Goal: Check status: Check status

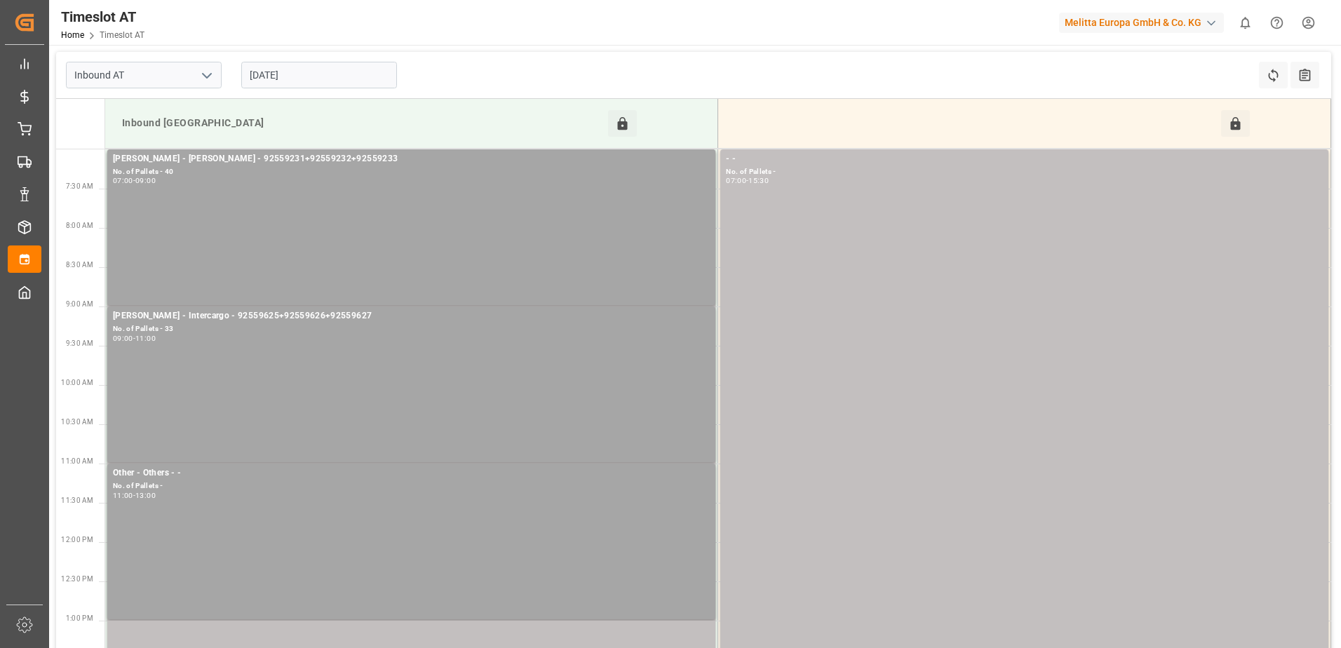
click at [337, 74] on input "[DATE]" at bounding box center [319, 75] width 156 height 27
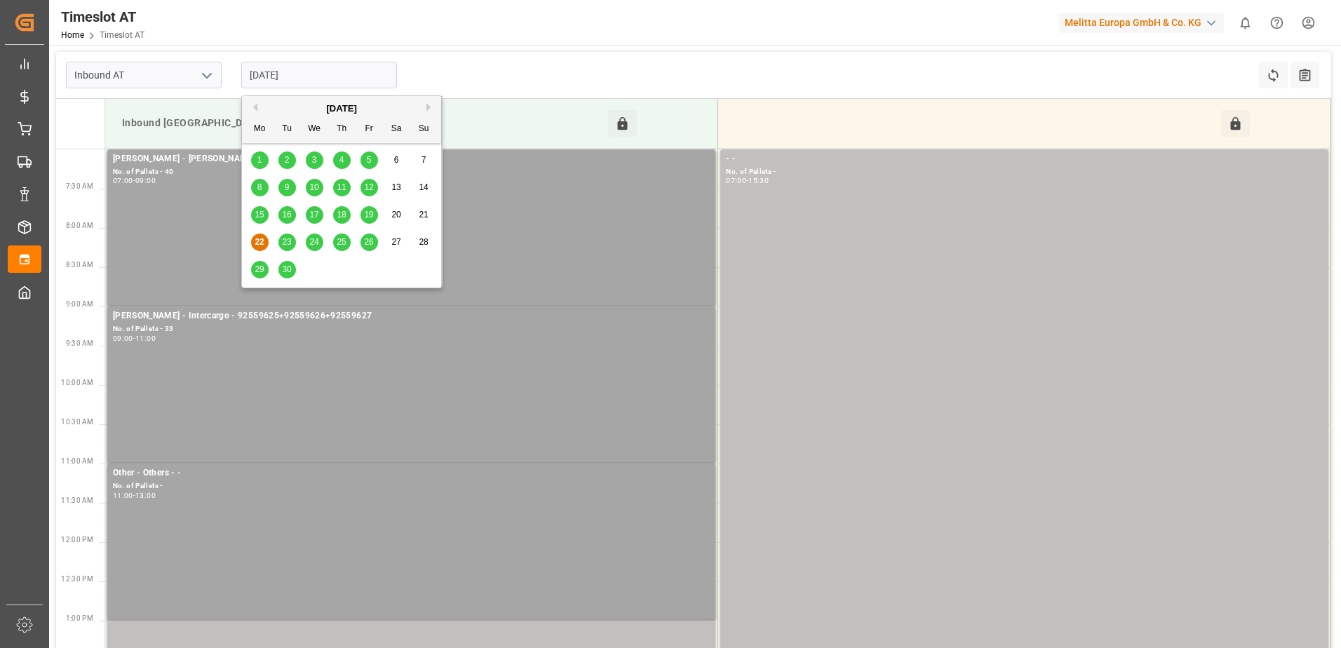
click at [289, 241] on span "23" at bounding box center [286, 242] width 9 height 10
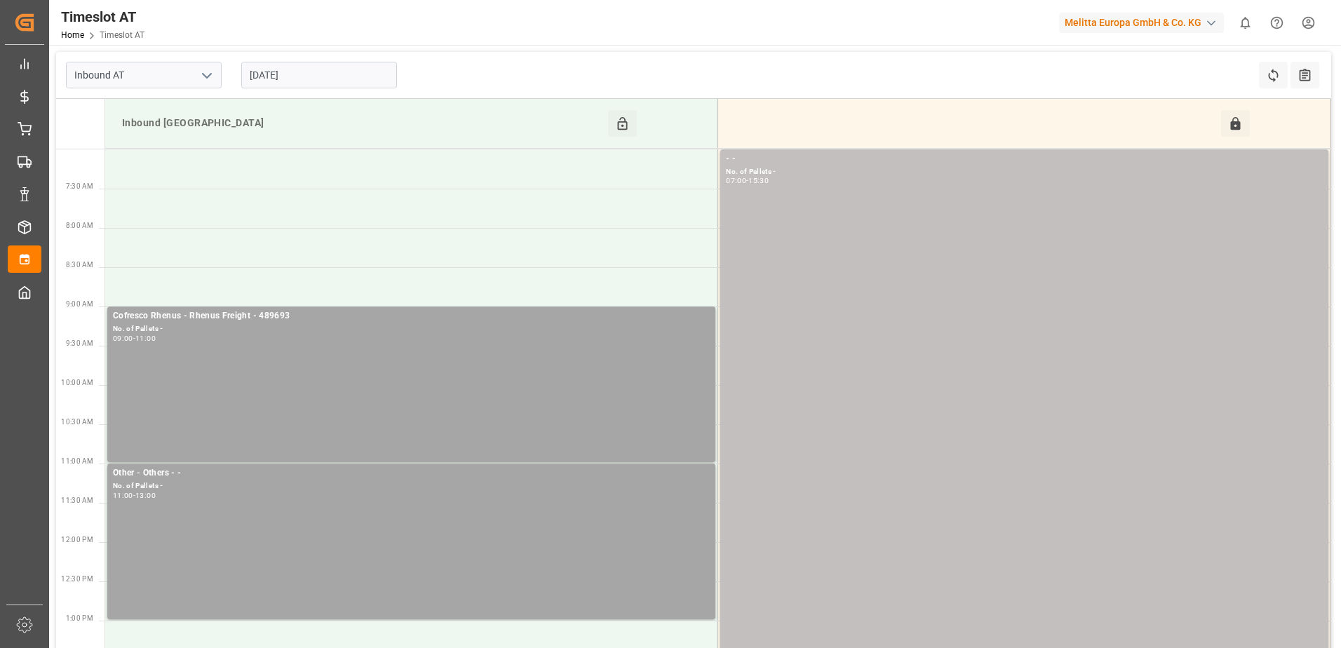
click at [328, 79] on input "[DATE]" at bounding box center [319, 75] width 156 height 27
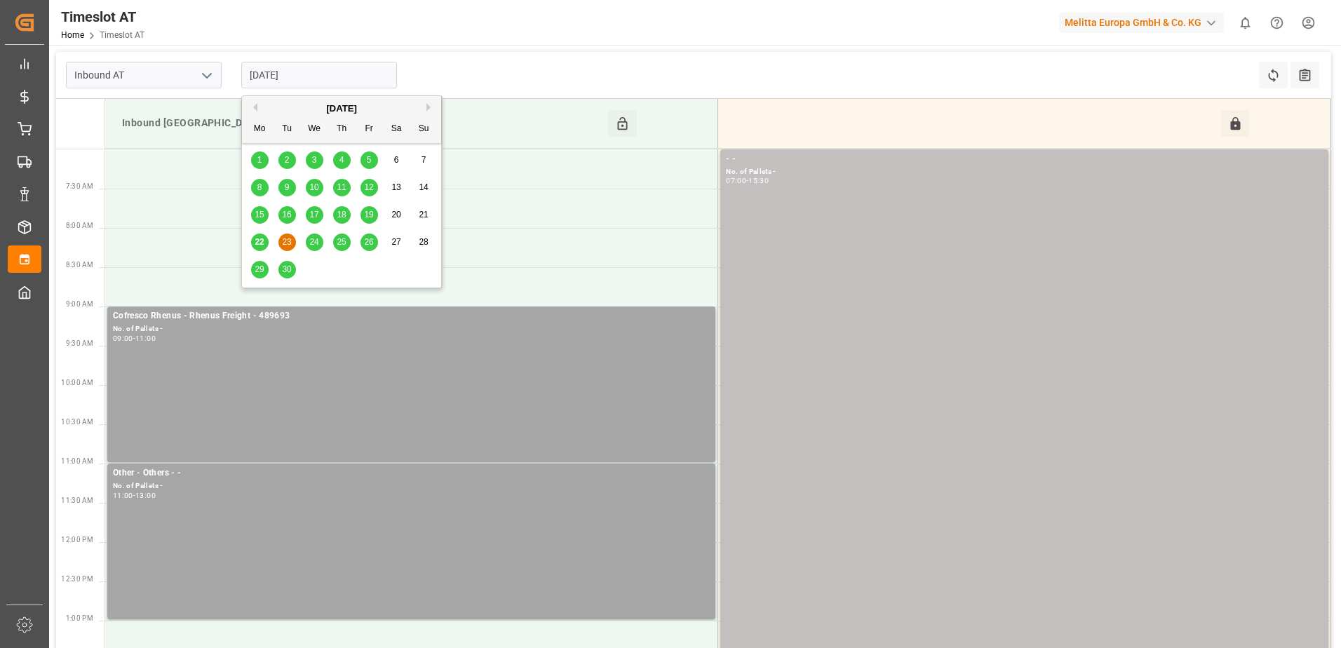
click at [314, 241] on span "24" at bounding box center [313, 242] width 9 height 10
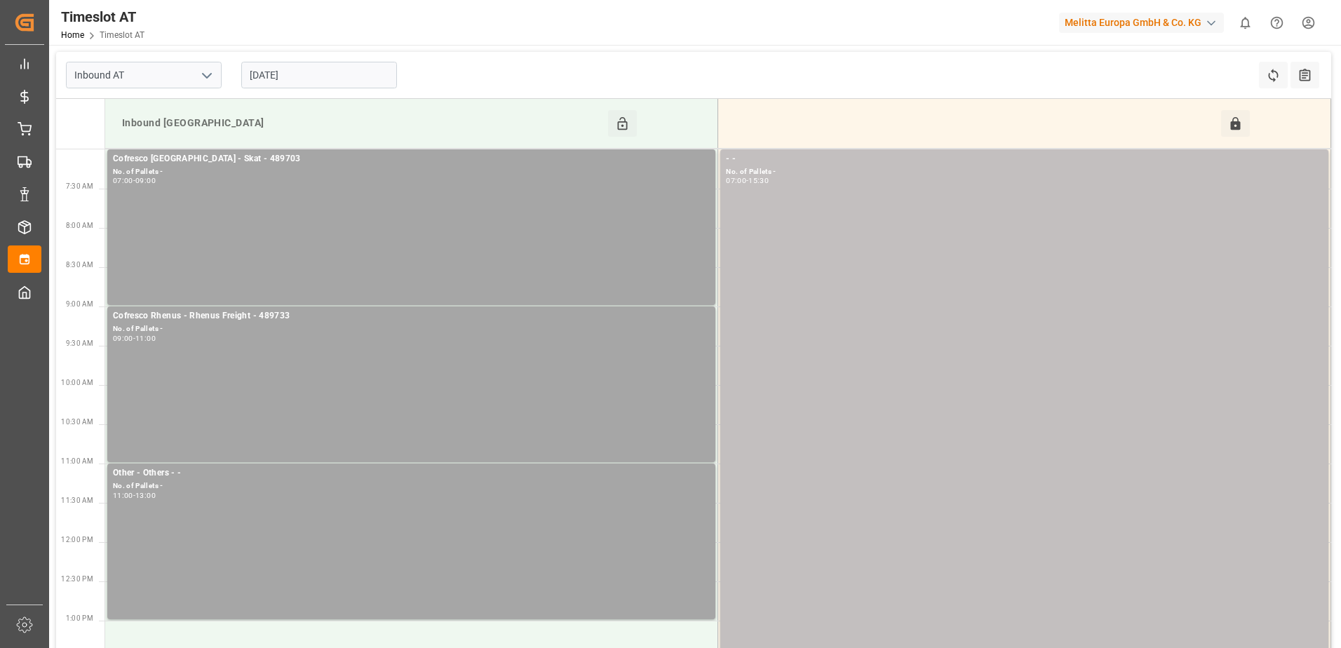
click at [331, 68] on input "[DATE]" at bounding box center [319, 75] width 156 height 27
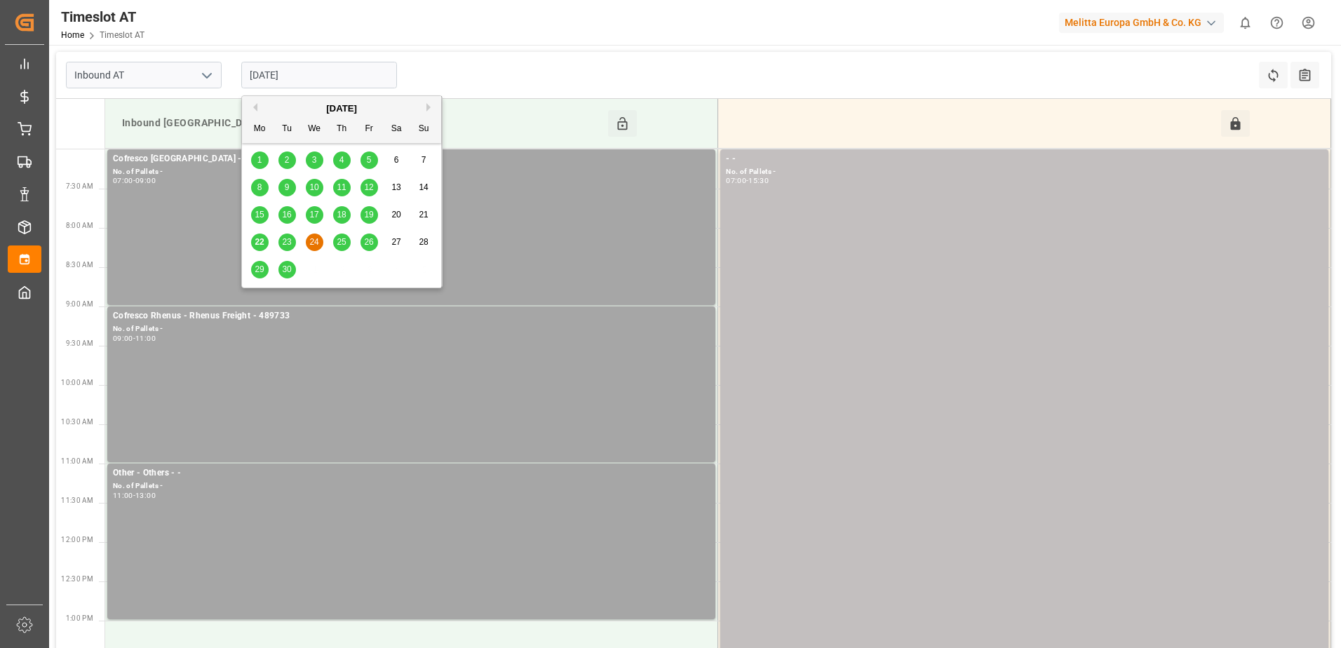
click at [286, 240] on span "23" at bounding box center [286, 242] width 9 height 10
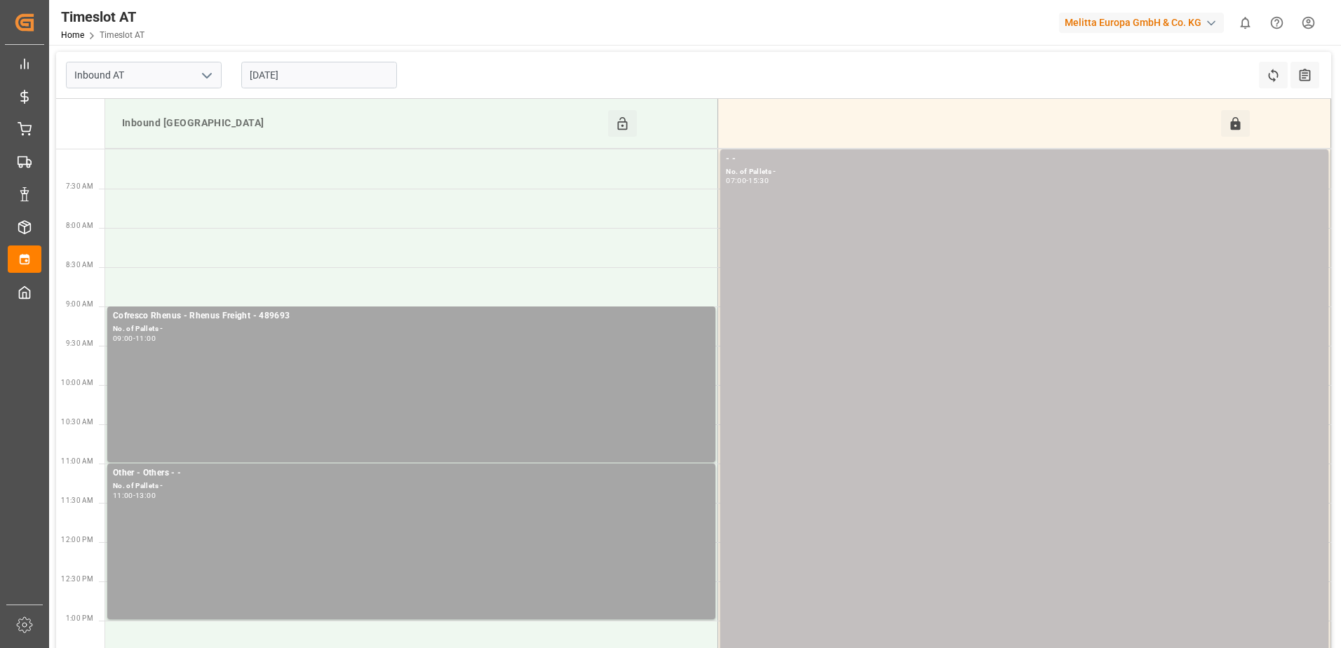
click at [342, 63] on input "[DATE]" at bounding box center [319, 75] width 156 height 27
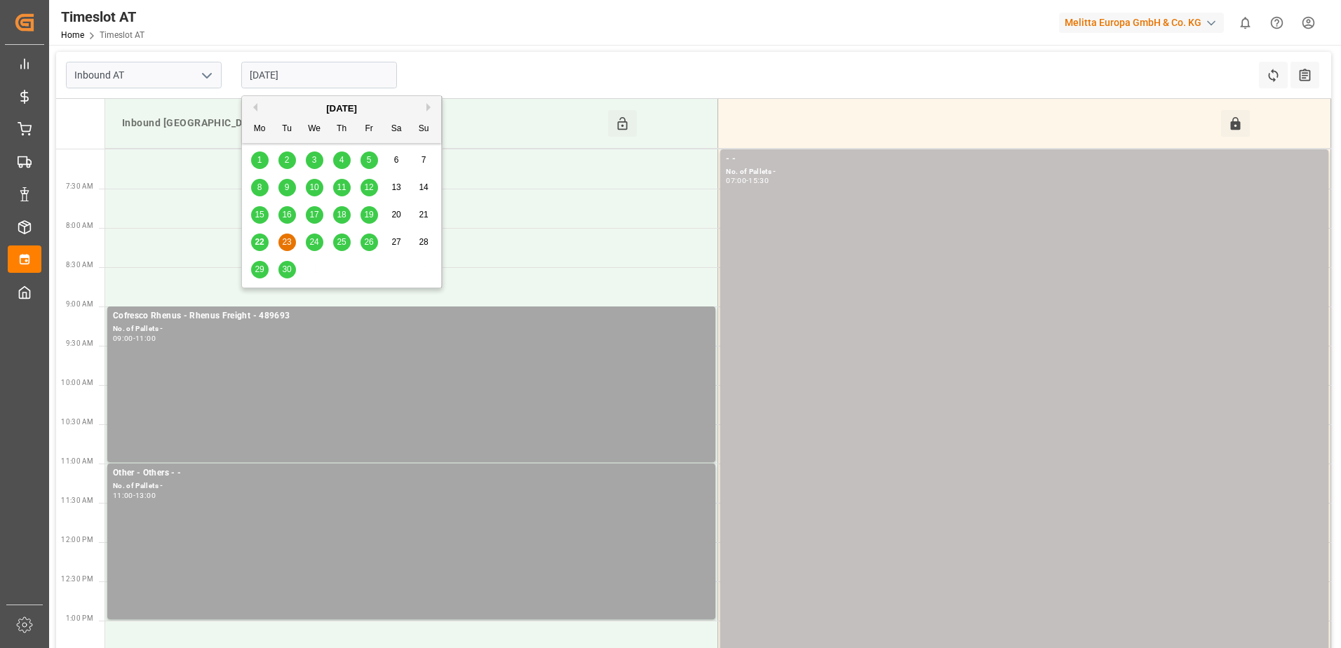
click at [342, 240] on span "25" at bounding box center [341, 242] width 9 height 10
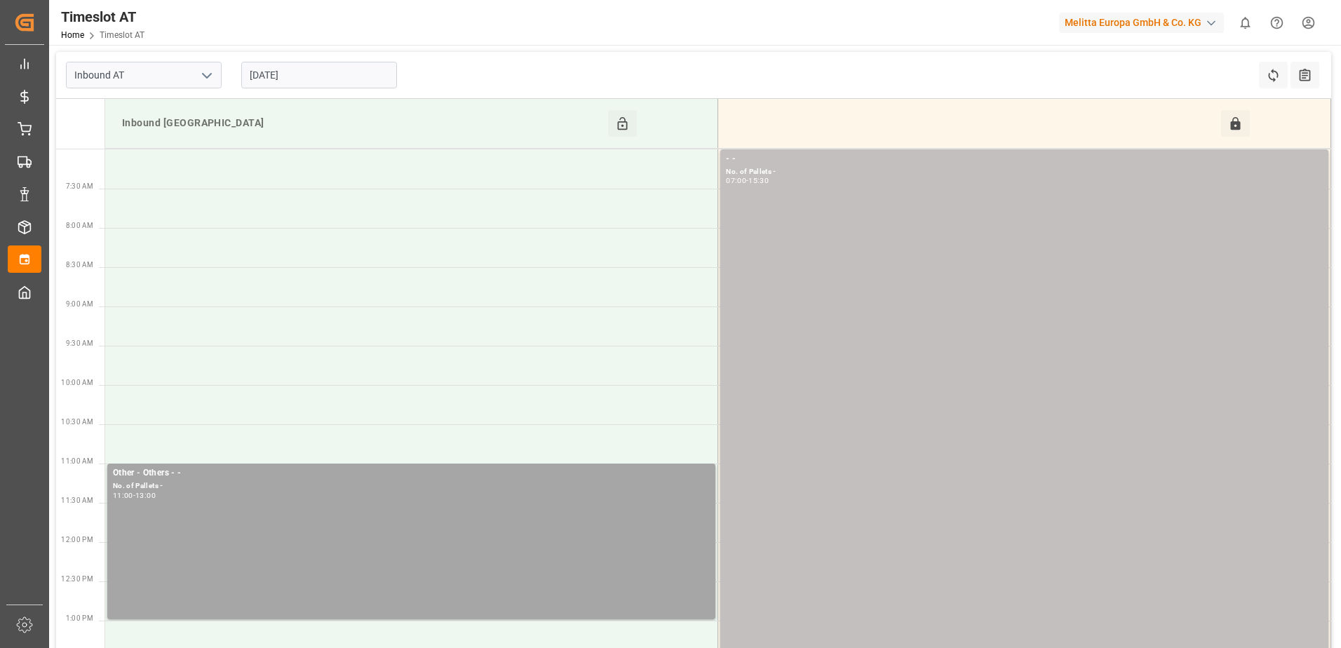
click at [321, 76] on input "[DATE]" at bounding box center [319, 75] width 156 height 27
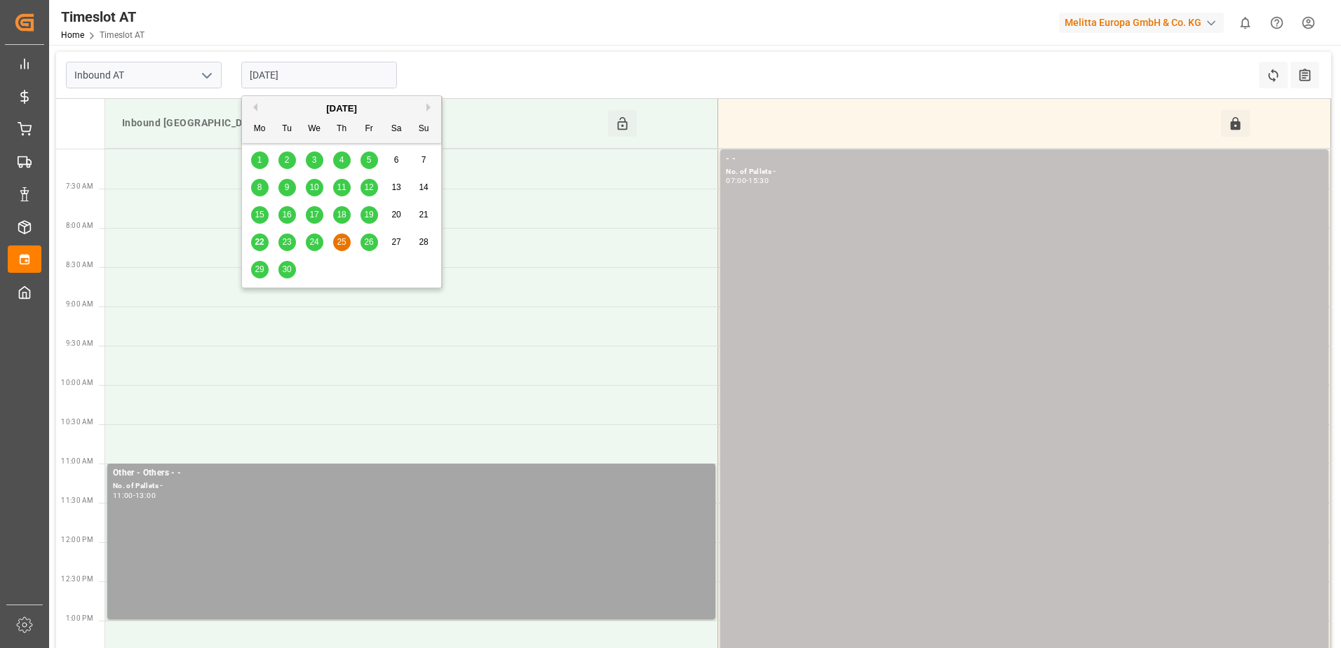
click at [370, 215] on span "19" at bounding box center [368, 215] width 9 height 10
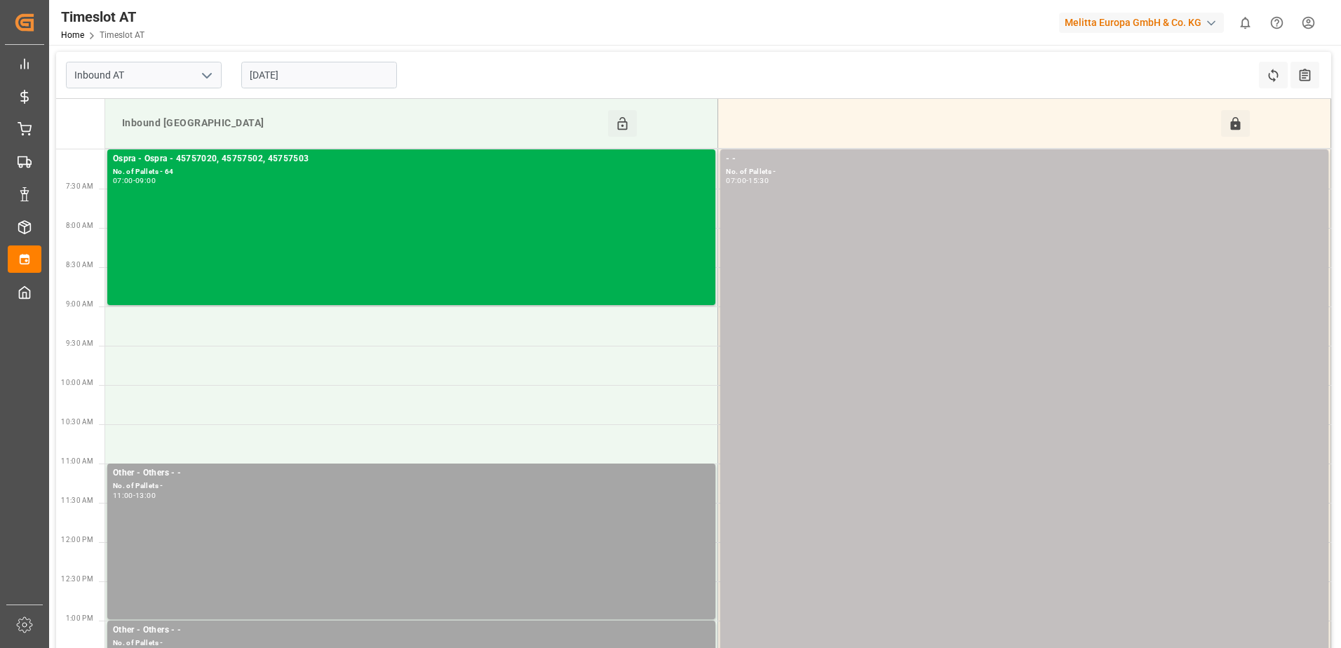
click at [310, 71] on input "[DATE]" at bounding box center [319, 75] width 156 height 27
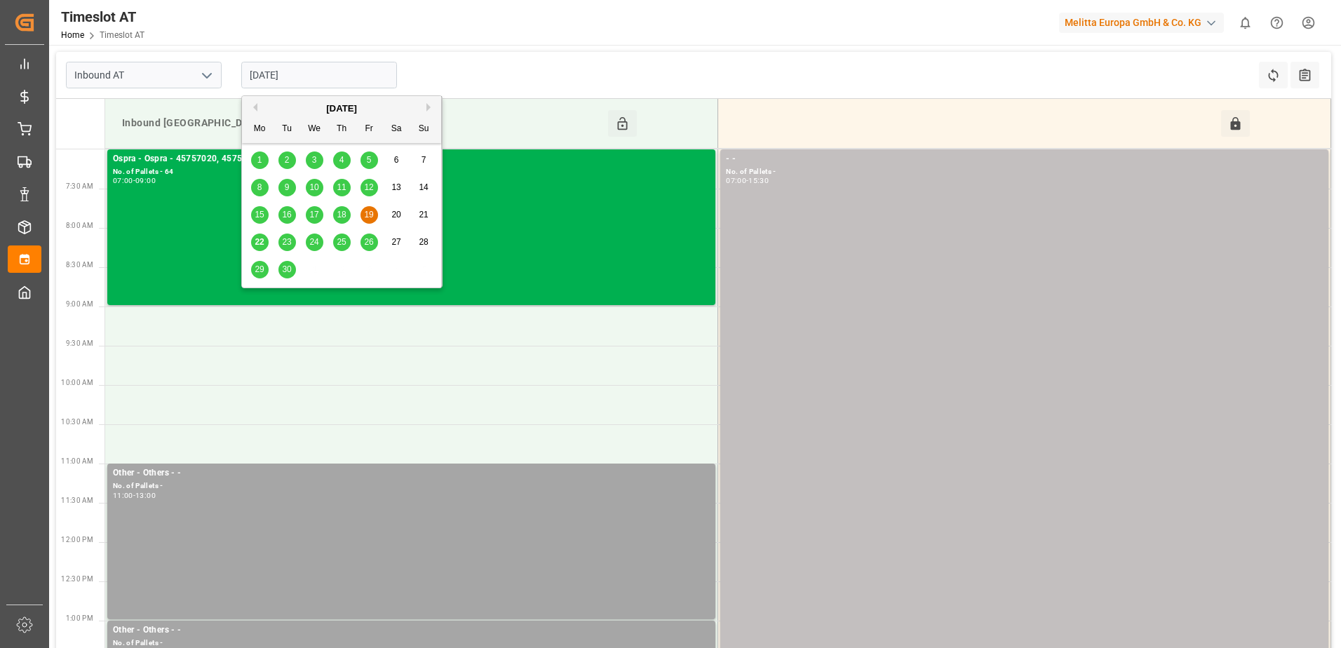
click at [342, 221] on div "18" at bounding box center [342, 215] width 18 height 17
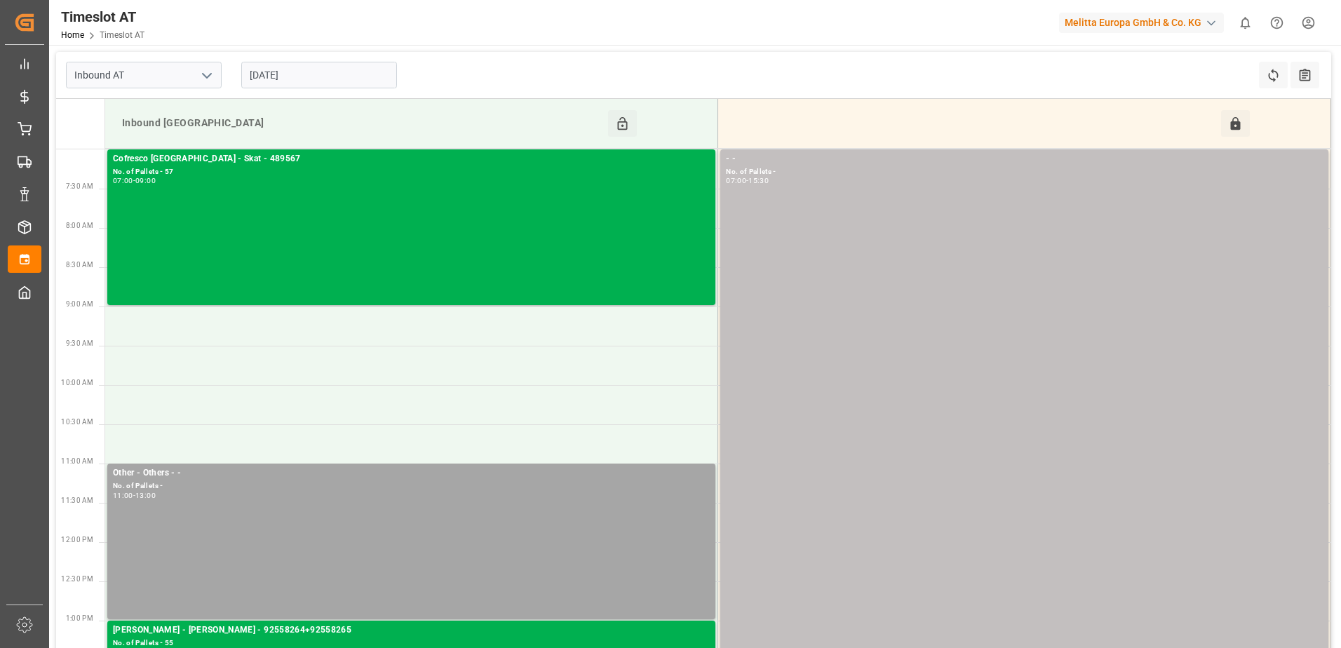
click at [313, 78] on input "[DATE]" at bounding box center [319, 75] width 156 height 27
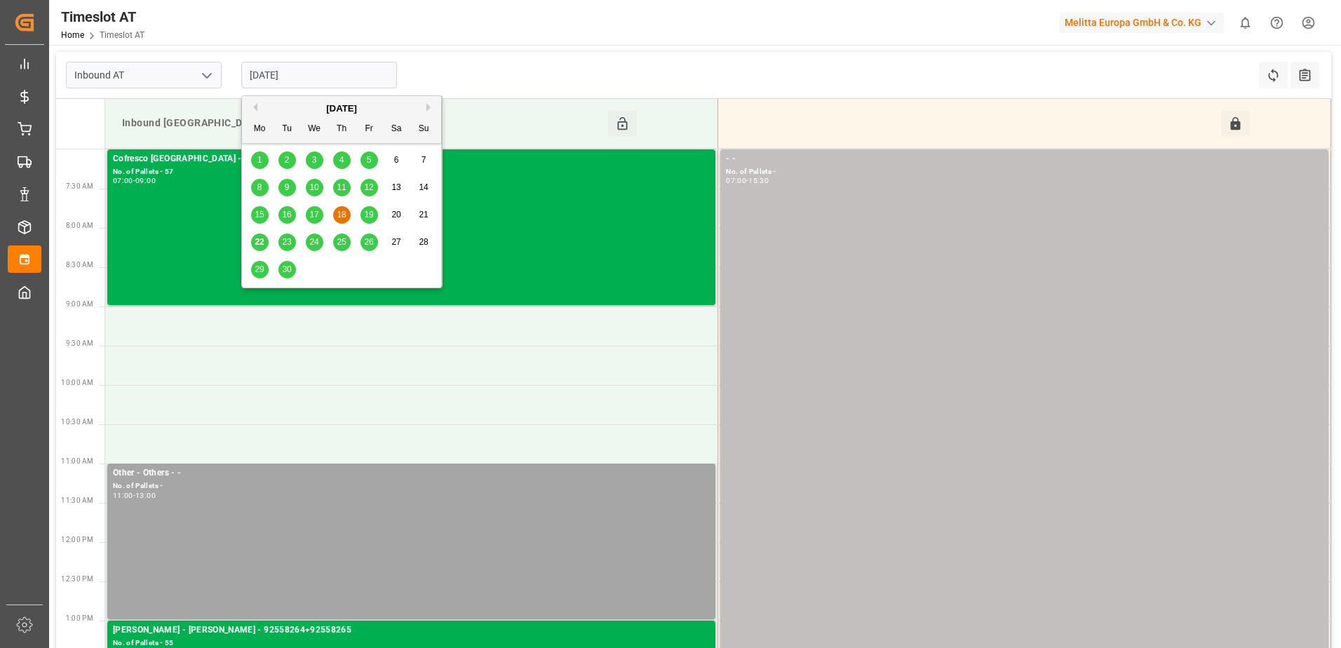
click at [314, 211] on span "17" at bounding box center [313, 215] width 9 height 10
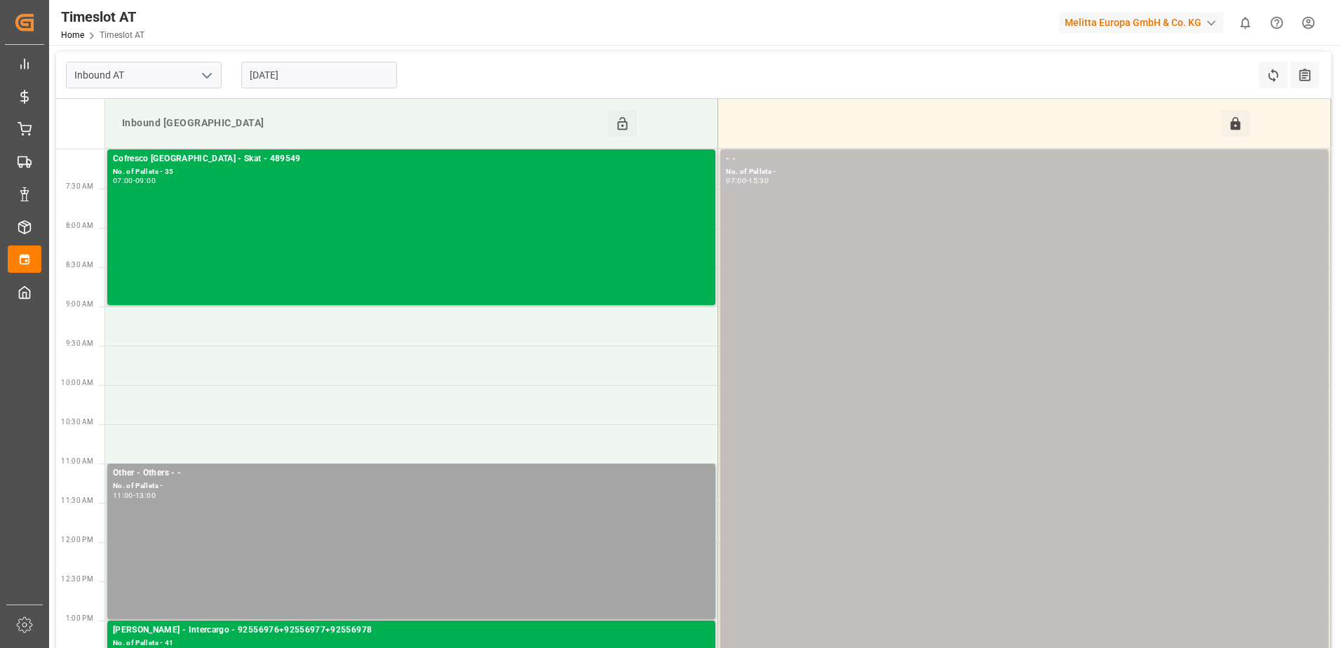
click at [333, 76] on input "[DATE]" at bounding box center [319, 75] width 156 height 27
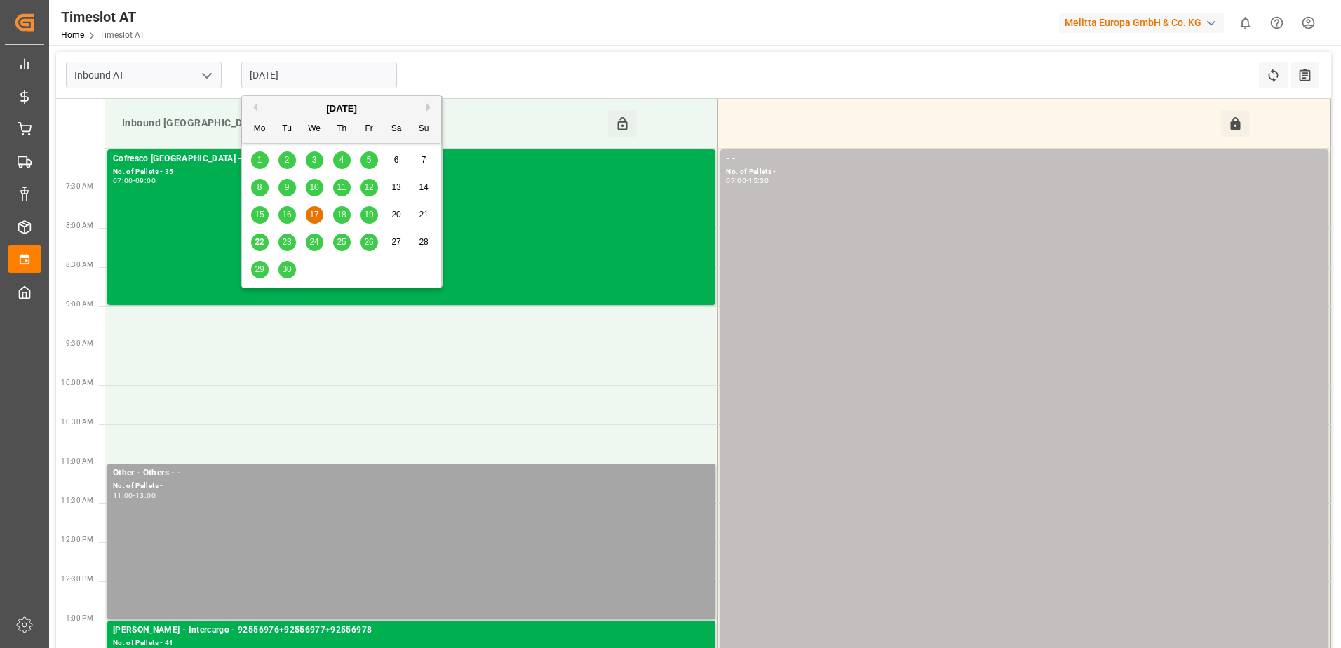
click at [260, 265] on span "29" at bounding box center [259, 270] width 9 height 10
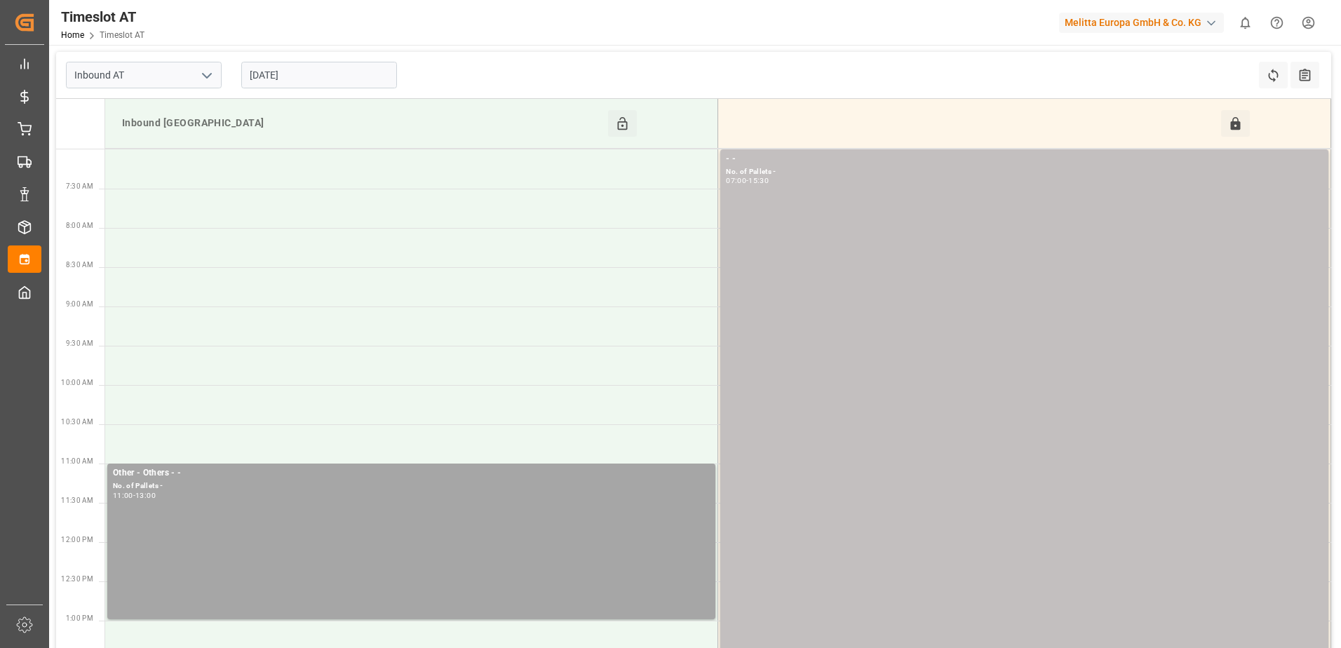
click at [312, 74] on input "[DATE]" at bounding box center [319, 75] width 156 height 27
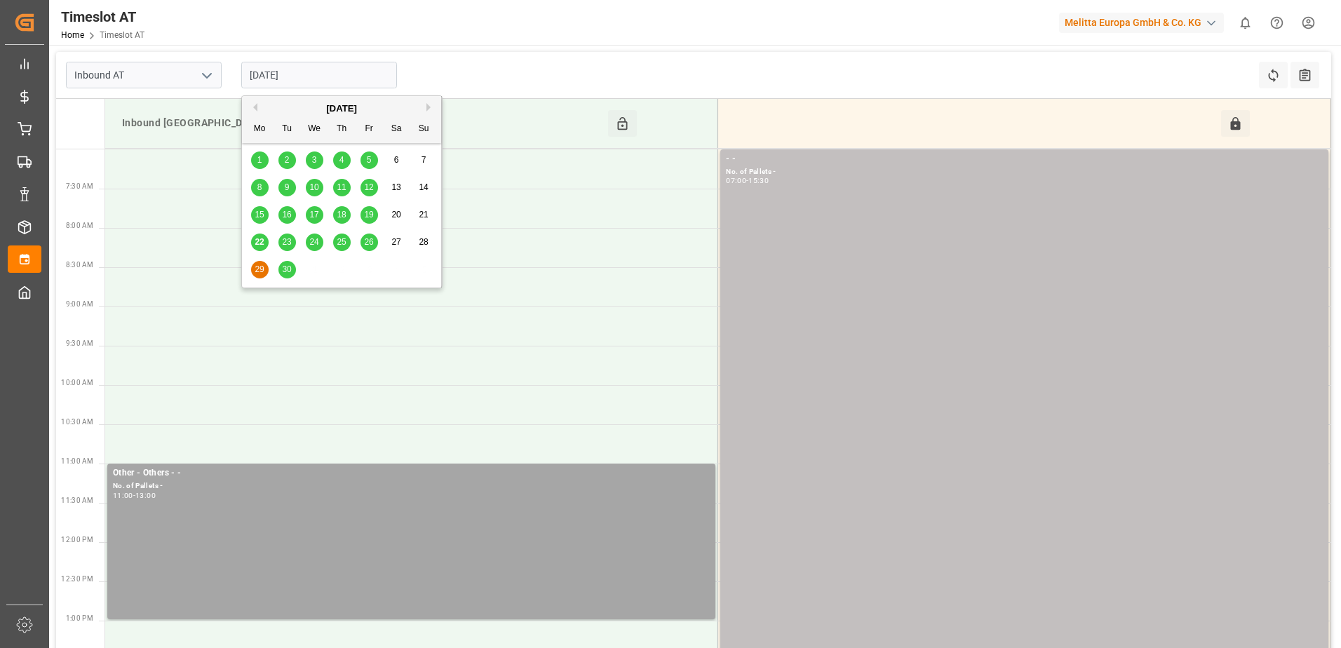
click at [260, 241] on span "22" at bounding box center [259, 242] width 9 height 10
type input "[DATE]"
